Goal: Find contact information: Find contact information

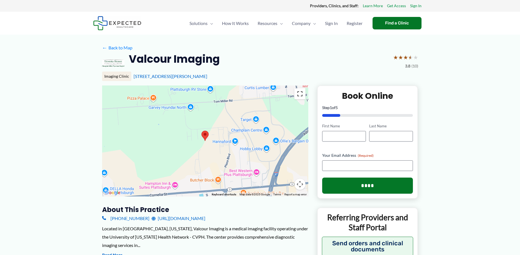
click at [300, 95] on button "Toggle fullscreen view" at bounding box center [299, 93] width 11 height 11
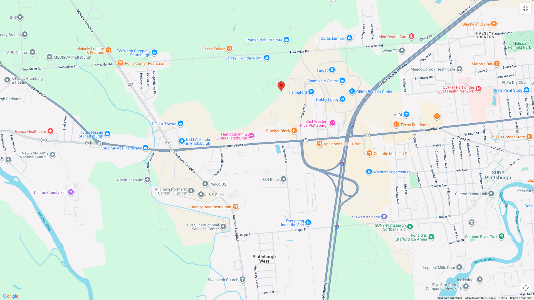
drag, startPoint x: 252, startPoint y: 234, endPoint x: 267, endPoint y: 174, distance: 62.5
click at [267, 174] on div at bounding box center [267, 150] width 534 height 300
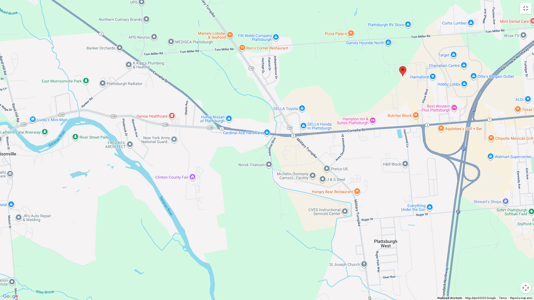
drag, startPoint x: 236, startPoint y: 163, endPoint x: 360, endPoint y: 148, distance: 124.9
click at [360, 148] on div at bounding box center [267, 150] width 534 height 300
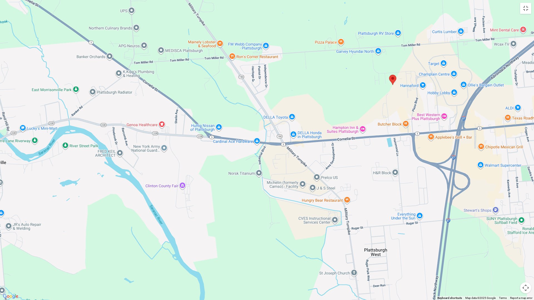
drag, startPoint x: 321, startPoint y: 175, endPoint x: 289, endPoint y: 177, distance: 32.0
click at [289, 177] on div at bounding box center [267, 150] width 534 height 300
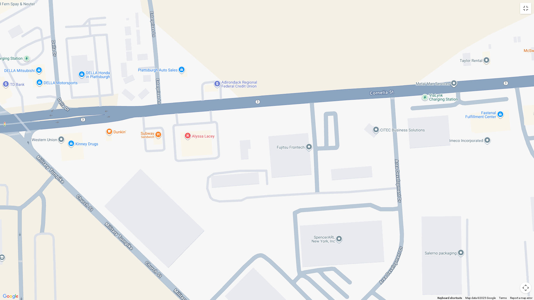
drag, startPoint x: 309, startPoint y: 149, endPoint x: 273, endPoint y: 155, distance: 37.1
click at [273, 155] on div at bounding box center [267, 150] width 534 height 300
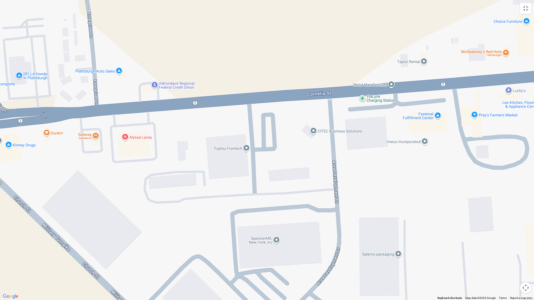
drag, startPoint x: 362, startPoint y: 153, endPoint x: 420, endPoint y: 147, distance: 58.4
click at [420, 147] on div at bounding box center [267, 150] width 534 height 300
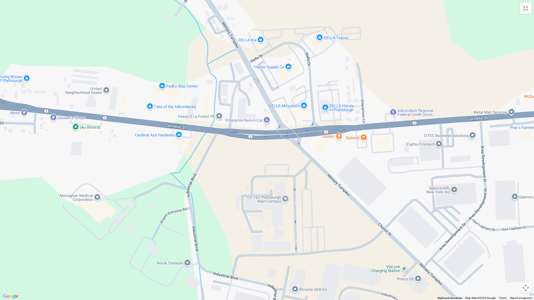
drag, startPoint x: 311, startPoint y: 188, endPoint x: 379, endPoint y: 180, distance: 67.8
click at [379, 180] on div at bounding box center [267, 150] width 534 height 300
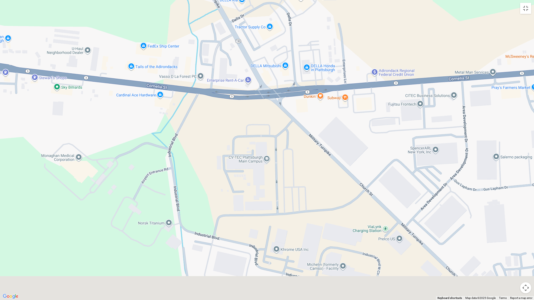
drag, startPoint x: 386, startPoint y: 191, endPoint x: 340, endPoint y: 117, distance: 87.3
click at [340, 117] on div at bounding box center [267, 150] width 534 height 300
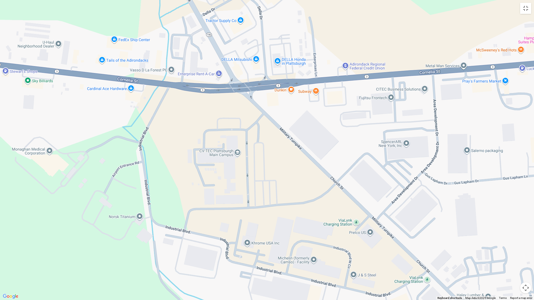
drag, startPoint x: 342, startPoint y: 99, endPoint x: 342, endPoint y: 128, distance: 28.9
click at [342, 128] on div at bounding box center [267, 150] width 534 height 300
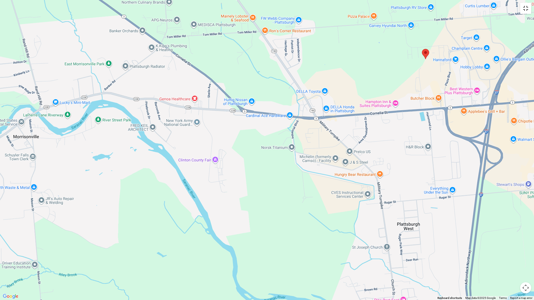
click at [519, 9] on button "Toggle fullscreen view" at bounding box center [525, 8] width 11 height 11
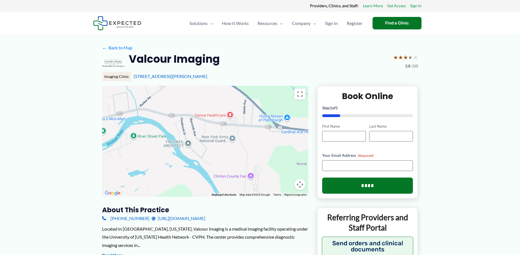
drag, startPoint x: 205, startPoint y: 123, endPoint x: 306, endPoint y: 149, distance: 104.0
click at [306, 149] on div at bounding box center [205, 141] width 206 height 111
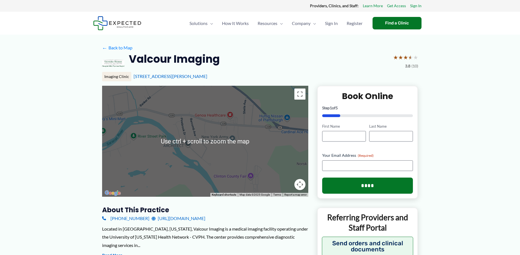
click at [295, 73] on div "Imaging Clinic 16 DeGrandpre Way, Plattsburgh, NY" at bounding box center [260, 76] width 316 height 9
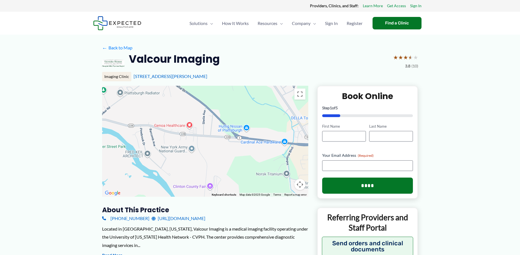
drag, startPoint x: 250, startPoint y: 137, endPoint x: 208, endPoint y: 149, distance: 43.8
click at [208, 149] on div at bounding box center [205, 141] width 206 height 111
click at [300, 182] on button "Map camera controls" at bounding box center [299, 184] width 11 height 11
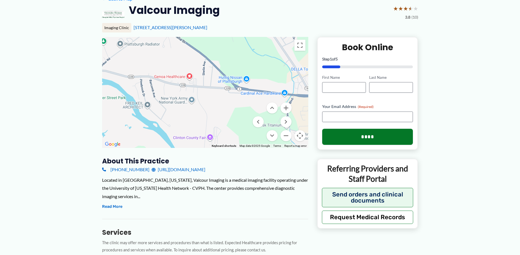
scroll to position [57, 0]
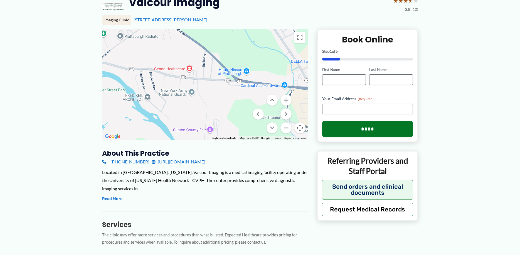
click at [205, 163] on link "[URL][DOMAIN_NAME]" at bounding box center [178, 162] width 54 height 8
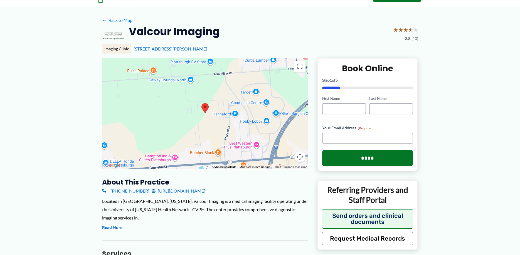
scroll to position [28, 0]
